Goal: Task Accomplishment & Management: Use online tool/utility

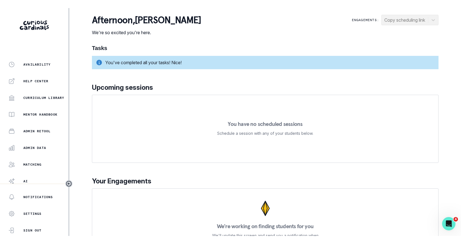
scroll to position [113, 0]
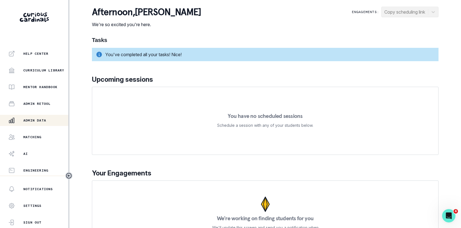
click at [41, 124] on button "Admin Data" at bounding box center [34, 120] width 68 height 11
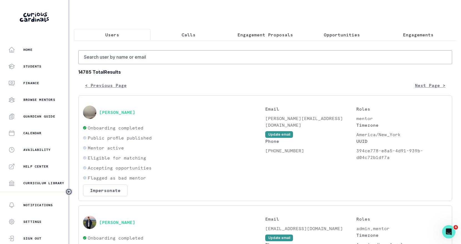
scroll to position [97, 0]
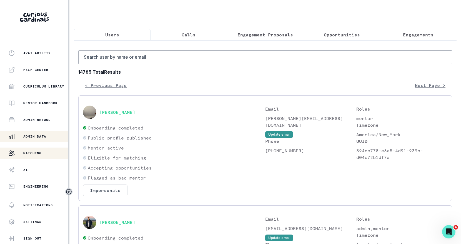
click at [42, 152] on div "Matching" at bounding box center [38, 153] width 60 height 7
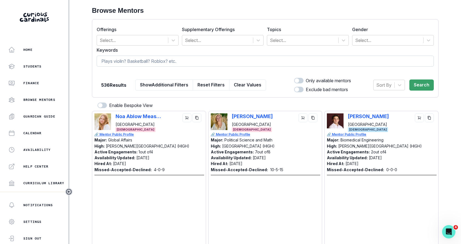
click at [173, 63] on input at bounding box center [265, 61] width 337 height 11
paste input "[PERSON_NAME]"
type input "[PERSON_NAME]"
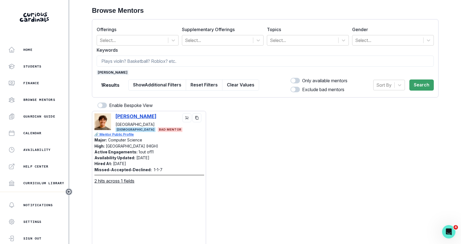
click at [134, 116] on p "[PERSON_NAME]" at bounding box center [135, 116] width 41 height 6
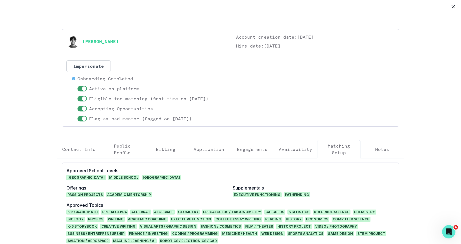
click at [261, 149] on p "Engagements" at bounding box center [252, 149] width 31 height 7
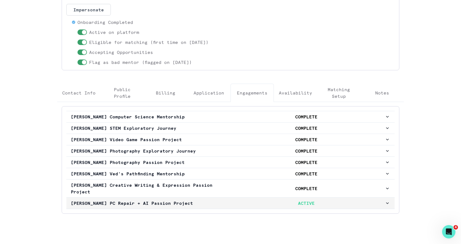
click at [251, 204] on button "[PERSON_NAME] PC Repair + AI Passion Project ACTIVE" at bounding box center [230, 202] width 328 height 11
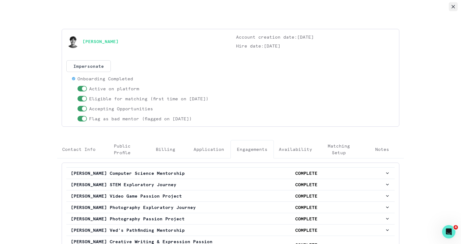
click at [449, 7] on button "Close" at bounding box center [453, 6] width 9 height 9
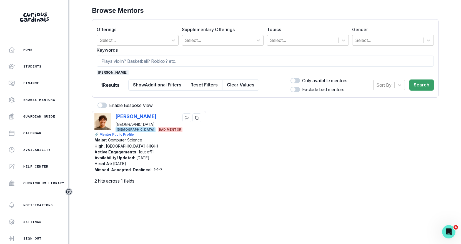
click at [110, 73] on span "[PERSON_NAME]" at bounding box center [113, 72] width 32 height 5
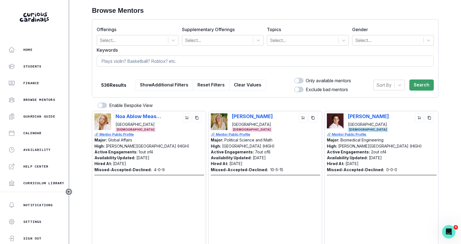
click at [118, 63] on input at bounding box center [265, 61] width 337 height 11
paste input "[PERSON_NAME]"
type input "[PERSON_NAME]"
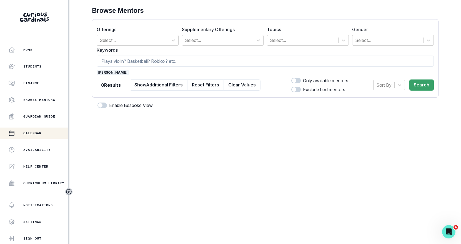
scroll to position [97, 0]
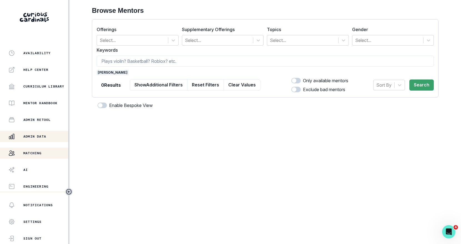
click at [41, 138] on div "Admin Data" at bounding box center [38, 136] width 60 height 7
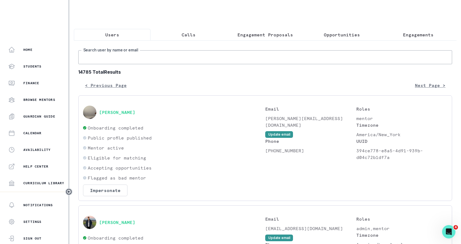
click at [175, 63] on input "Search user by name or email" at bounding box center [265, 57] width 374 height 14
paste input "[PERSON_NAME]"
type input "[PERSON_NAME]"
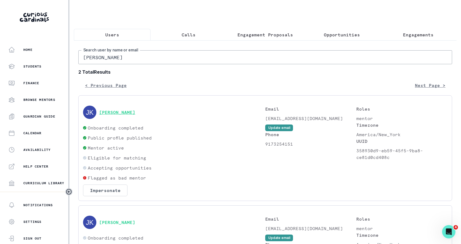
click at [123, 110] on button "[PERSON_NAME]" at bounding box center [117, 112] width 36 height 6
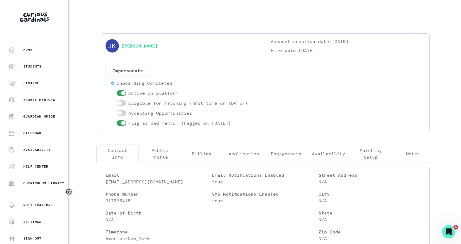
click at [284, 152] on p "Engagements" at bounding box center [286, 153] width 31 height 7
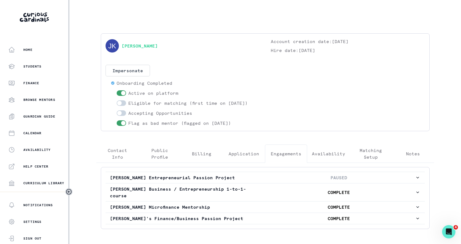
scroll to position [21, 0]
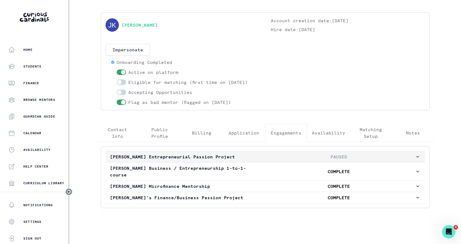
click at [284, 153] on p "PAUSED" at bounding box center [338, 156] width 152 height 7
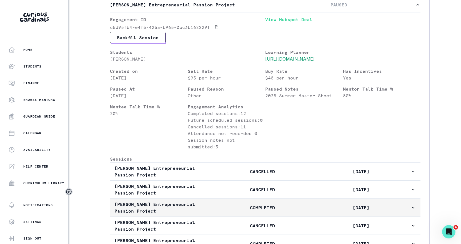
scroll to position [168, 0]
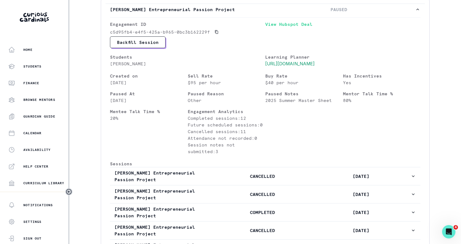
click at [129, 60] on p "[PERSON_NAME]" at bounding box center [187, 63] width 155 height 7
copy p "[PERSON_NAME]"
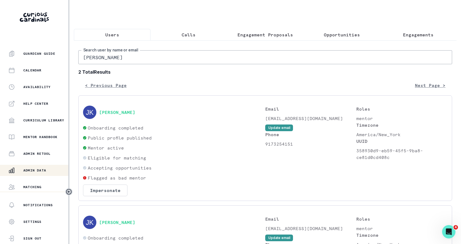
scroll to position [97, 0]
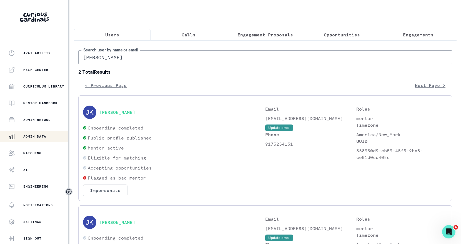
click at [42, 135] on p "Admin Data" at bounding box center [34, 136] width 23 height 4
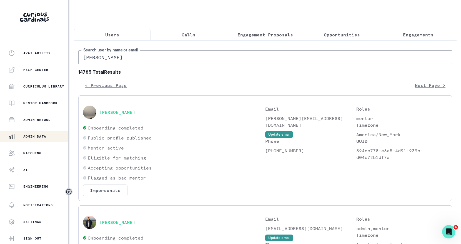
click at [145, 63] on input "[PERSON_NAME]" at bounding box center [265, 57] width 374 height 14
paste input "immy Chassi"
type input "[PERSON_NAME]"
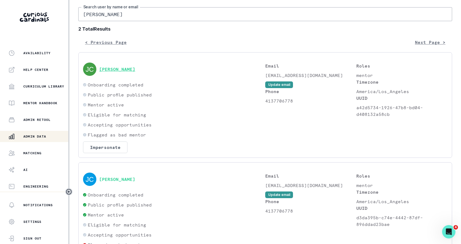
scroll to position [82, 0]
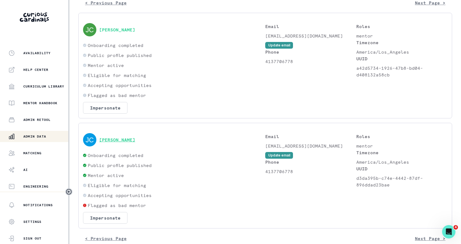
click at [118, 139] on button "[PERSON_NAME]" at bounding box center [117, 140] width 36 height 6
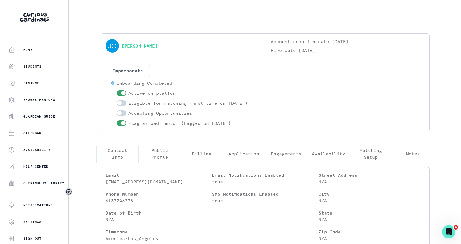
click at [297, 157] on button "Engagements" at bounding box center [286, 153] width 42 height 18
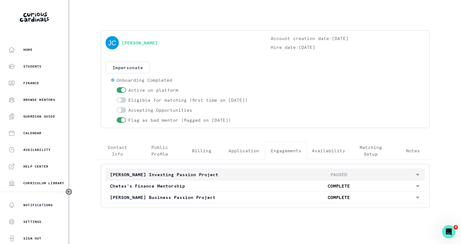
click at [291, 171] on p "PAUSED" at bounding box center [338, 174] width 152 height 7
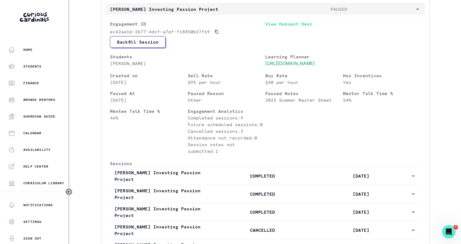
scroll to position [213, 0]
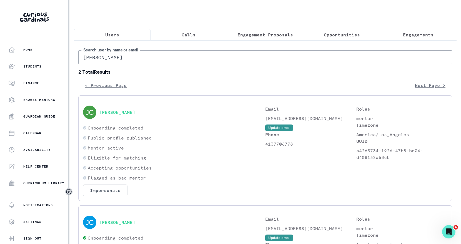
click at [107, 54] on input "[PERSON_NAME]" at bounding box center [265, 57] width 374 height 14
paste input "[PERSON_NAME]"
type input "[PERSON_NAME]"
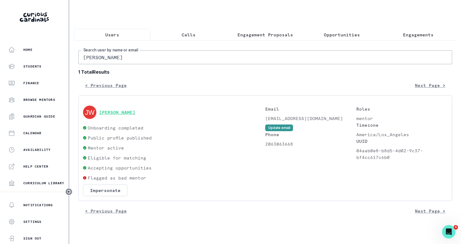
click at [111, 109] on button "[PERSON_NAME]" at bounding box center [117, 112] width 36 height 6
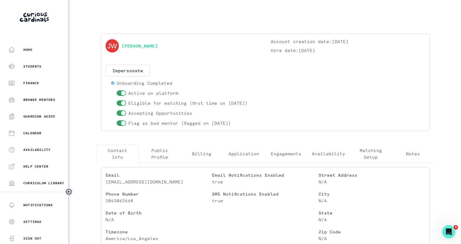
click at [286, 149] on button "Engagements" at bounding box center [286, 153] width 42 height 18
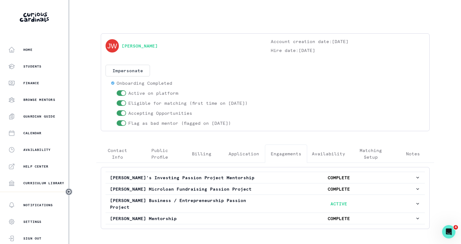
scroll to position [21, 0]
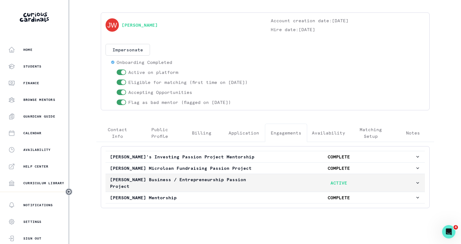
click at [273, 182] on p "ACTIVE" at bounding box center [338, 182] width 152 height 7
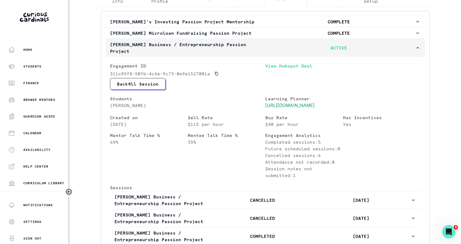
scroll to position [263, 0]
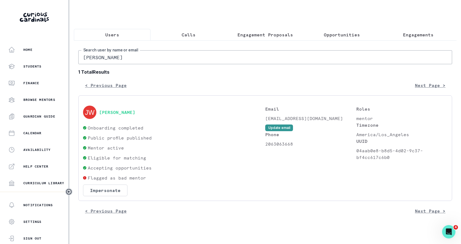
click at [168, 53] on input "[PERSON_NAME]" at bounding box center [265, 57] width 374 height 14
paste input "[PERSON_NAME]"
type input "[PERSON_NAME]"
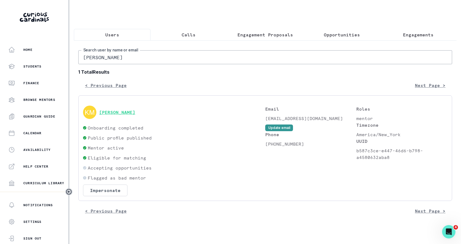
click at [102, 112] on button "[PERSON_NAME]" at bounding box center [117, 112] width 36 height 6
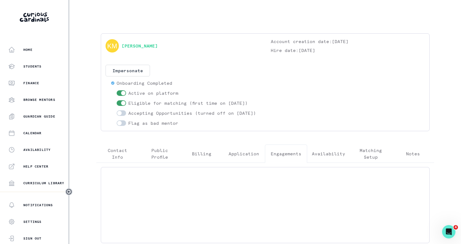
click at [285, 154] on button "Engagements" at bounding box center [286, 153] width 42 height 18
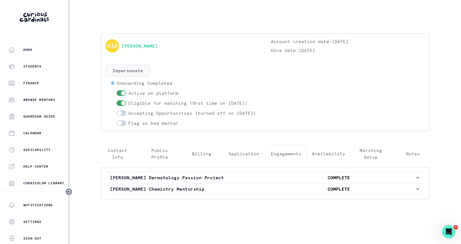
click at [128, 65] on button "Impersonate" at bounding box center [127, 71] width 44 height 12
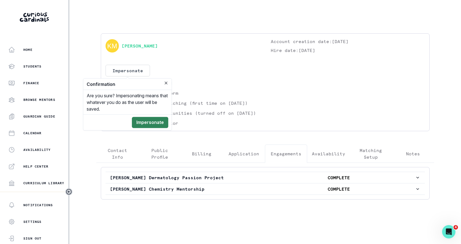
click at [150, 121] on button "Impersonate" at bounding box center [150, 122] width 36 height 11
